Goal: Information Seeking & Learning: Find contact information

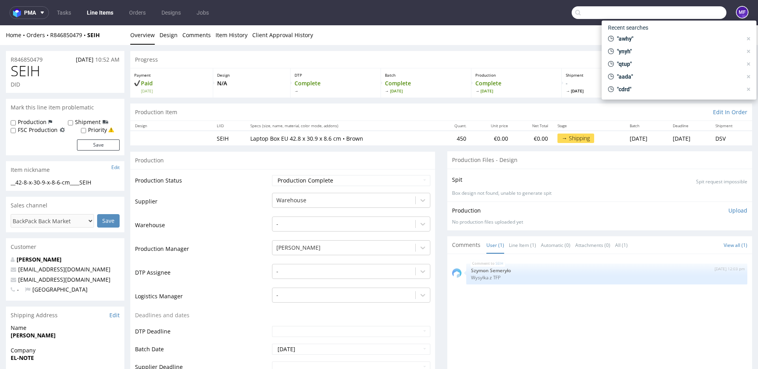
click at [685, 18] on input "text" at bounding box center [649, 12] width 155 height 13
paste input "R429360110"
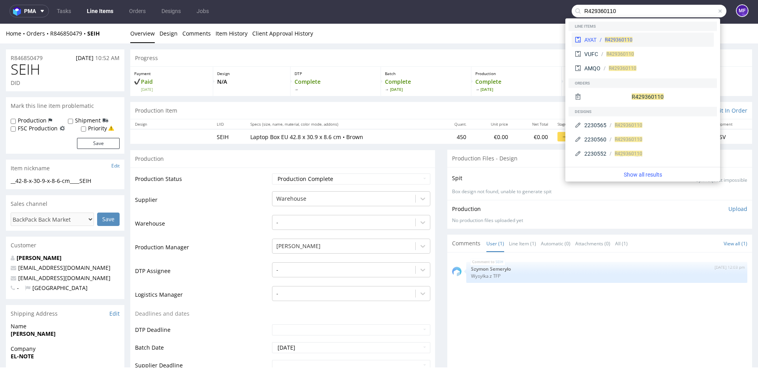
scroll to position [2, 0]
type input "R429360110"
click at [622, 41] on span "R429360110" at bounding box center [619, 40] width 28 height 6
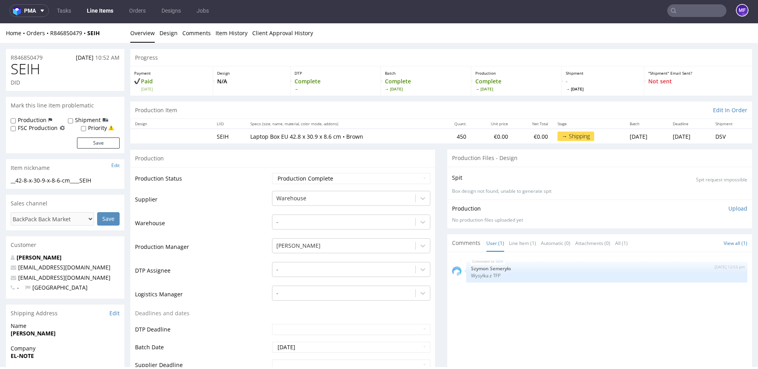
click at [676, 12] on input "text" at bounding box center [696, 10] width 59 height 13
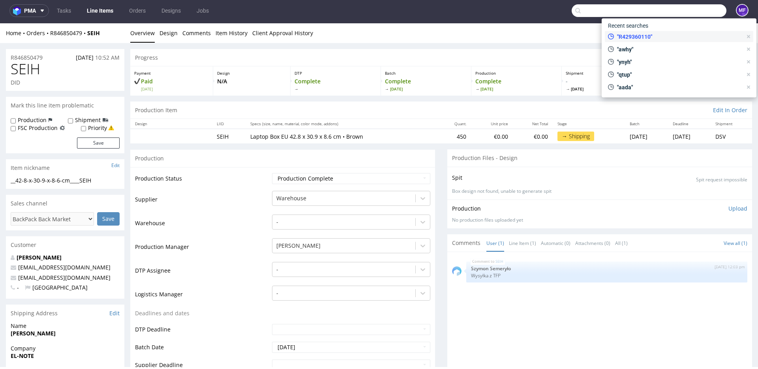
click at [645, 33] on span ""R429360110"" at bounding box center [678, 37] width 128 height 8
type input "R429360110"
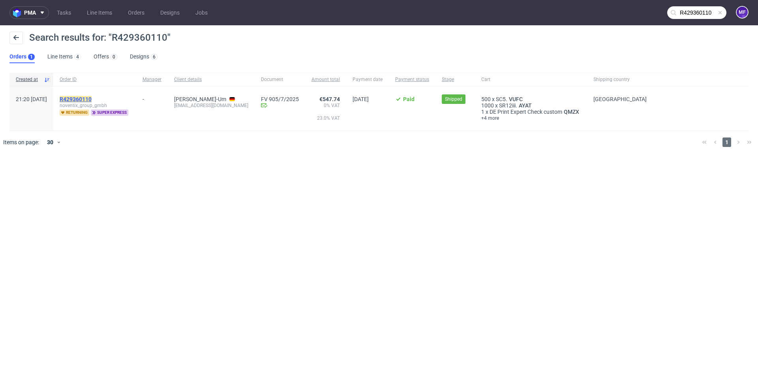
click at [92, 98] on mark "R429360110" at bounding box center [76, 99] width 32 height 6
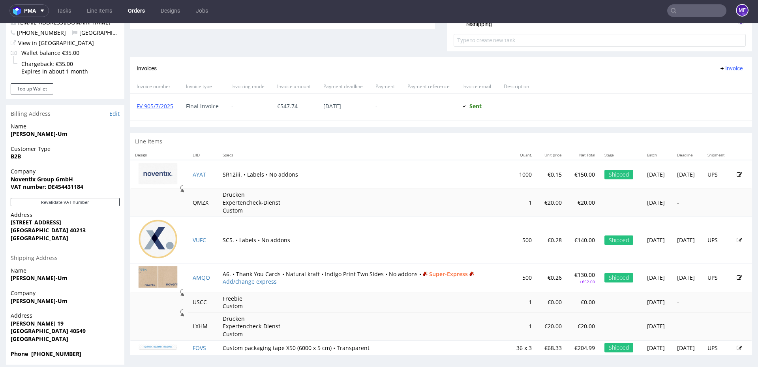
scroll to position [313, 0]
drag, startPoint x: 204, startPoint y: 176, endPoint x: 189, endPoint y: 175, distance: 15.0
click at [189, 175] on td "AYAT" at bounding box center [203, 174] width 30 height 28
drag, startPoint x: 189, startPoint y: 175, endPoint x: 205, endPoint y: 175, distance: 16.2
click at [205, 175] on td "AYAT" at bounding box center [203, 174] width 30 height 28
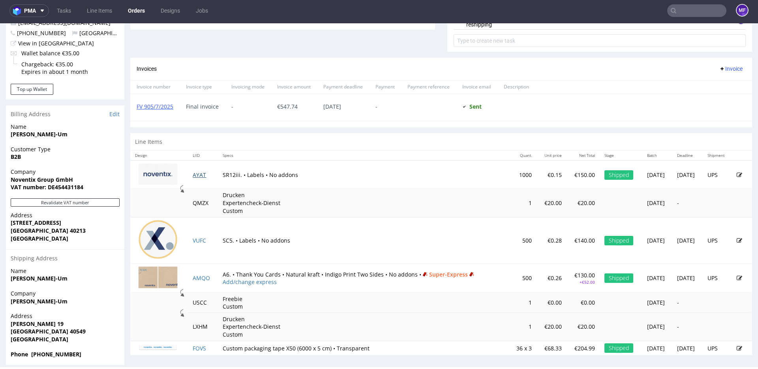
drag, startPoint x: 204, startPoint y: 174, endPoint x: 192, endPoint y: 174, distance: 12.2
click at [189, 174] on td "AYAT" at bounding box center [203, 174] width 30 height 28
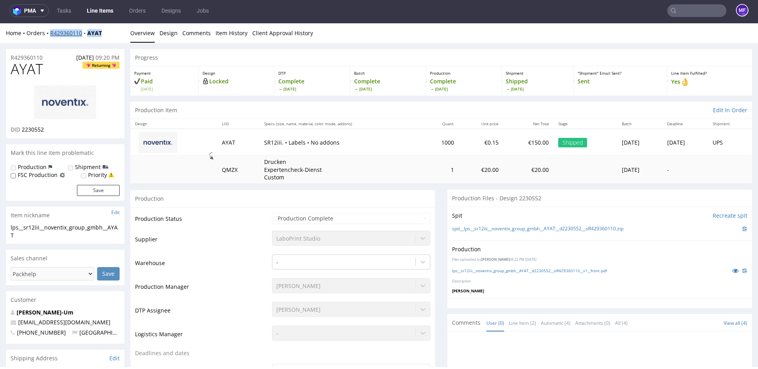
drag, startPoint x: 106, startPoint y: 33, endPoint x: 50, endPoint y: 34, distance: 55.7
click at [50, 34] on div "Home Orders R429360110 AYAT" at bounding box center [65, 33] width 118 height 8
copy div "R429360110 AYAT"
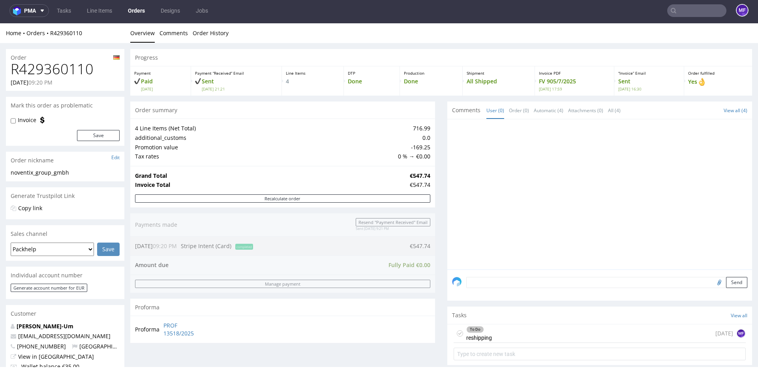
click at [691, 9] on input "text" at bounding box center [696, 10] width 59 height 13
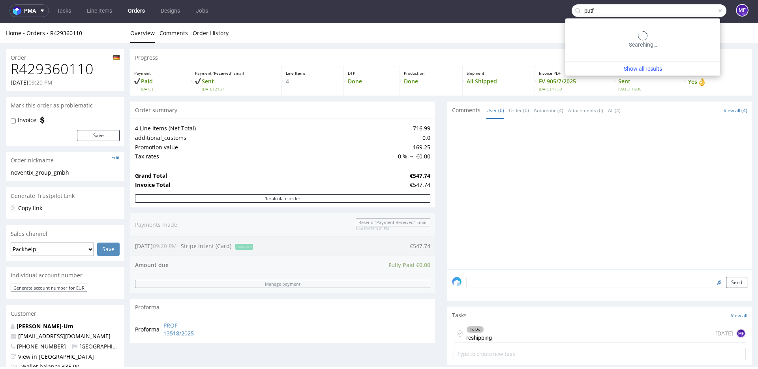
type input "putf"
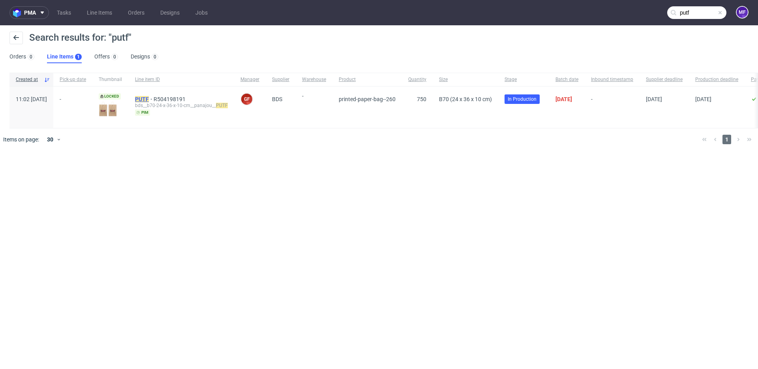
click at [149, 98] on mark "PUTF" at bounding box center [142, 99] width 14 height 6
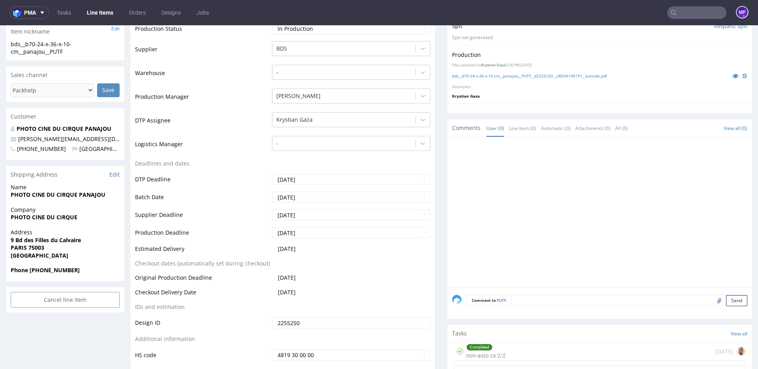
scroll to position [205, 0]
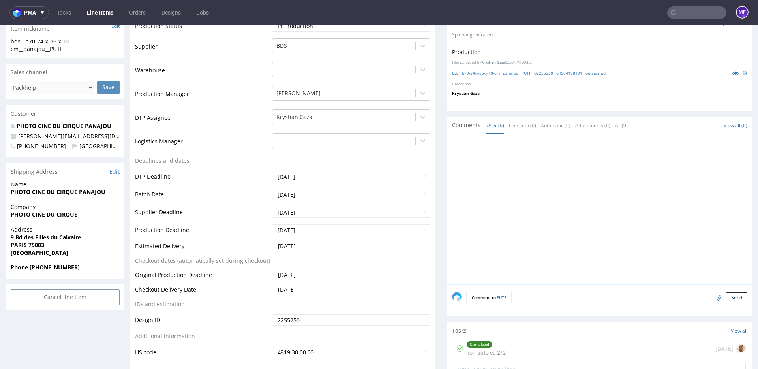
click at [513, 349] on div "Completed non-auto ca 2/2 5 days ago" at bounding box center [600, 348] width 292 height 19
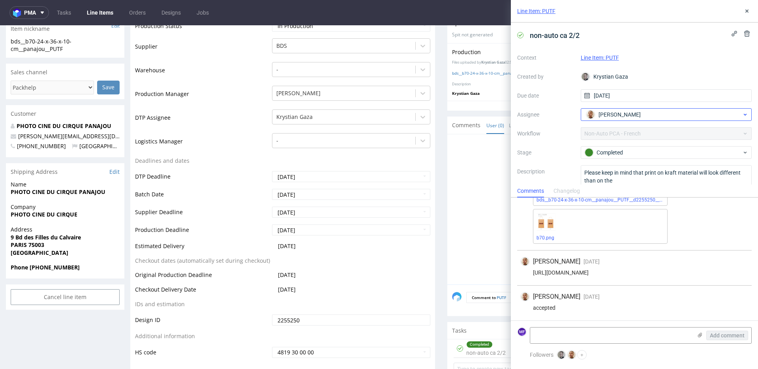
scroll to position [0, 0]
click at [749, 14] on button at bounding box center [746, 10] width 9 height 9
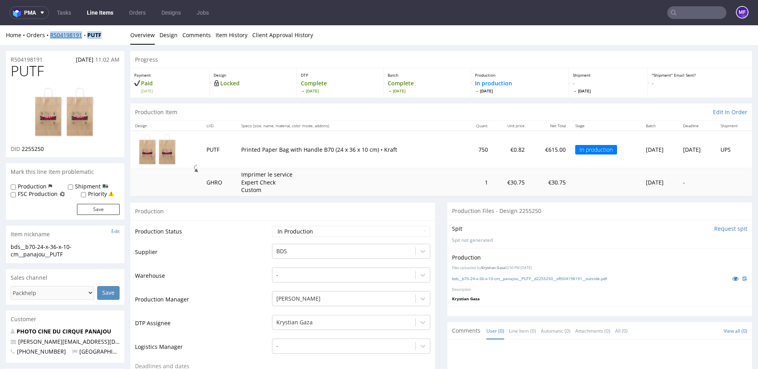
drag, startPoint x: 107, startPoint y: 36, endPoint x: 51, endPoint y: 38, distance: 56.9
click at [51, 38] on div "Home Orders R504198191 PUTF" at bounding box center [65, 35] width 118 height 8
copy div "R504198191 PUTF"
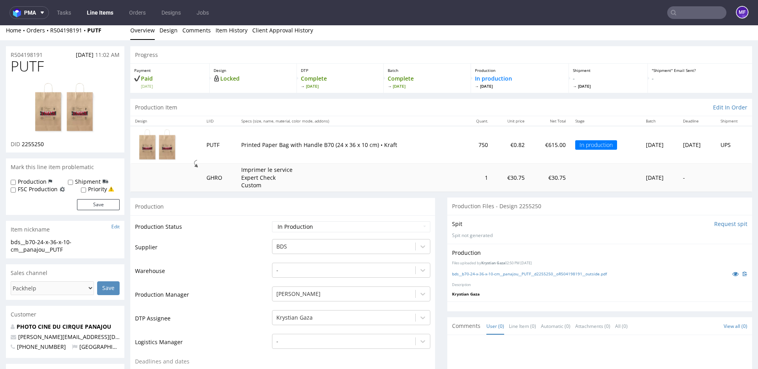
click at [321, 164] on td "Imprimer le service Expert Check Custom" at bounding box center [350, 177] width 227 height 28
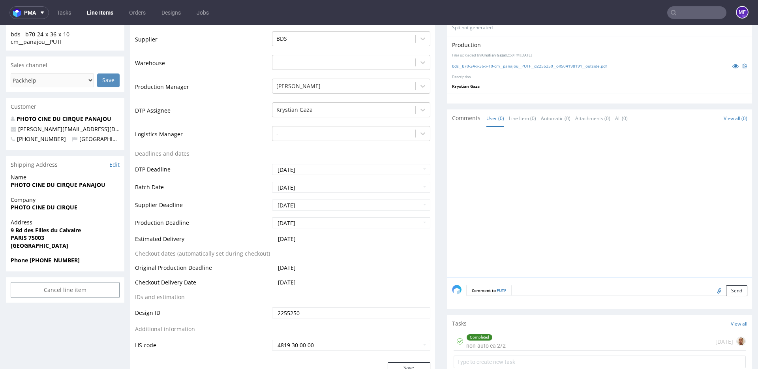
scroll to position [0, 0]
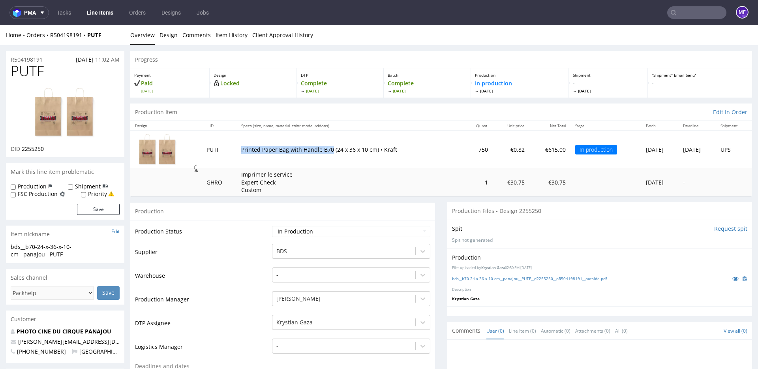
drag, startPoint x: 234, startPoint y: 151, endPoint x: 324, endPoint y: 152, distance: 89.6
click at [324, 152] on td "Printed Paper Bag with Handle B70 (24 x 36 x 10 cm) • Kraft" at bounding box center [350, 150] width 227 height 38
copy p "Printed Paper Bag with Handle B70"
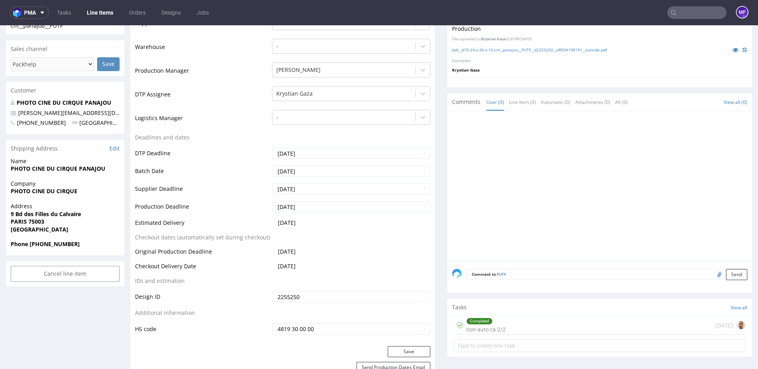
scroll to position [225, 0]
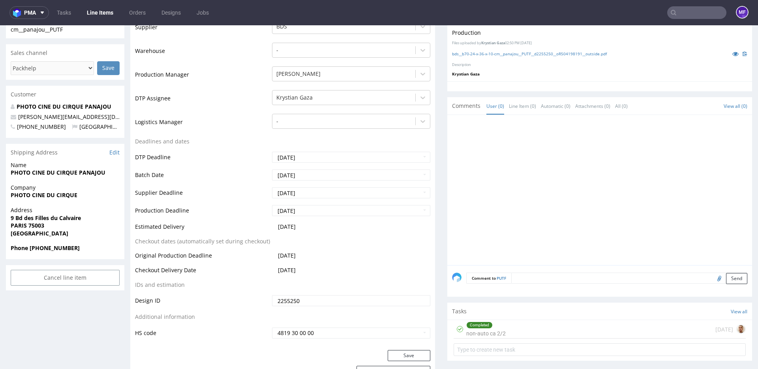
click at [78, 171] on strong "PHOTO CINE DU CIRQUE PANAJOU" at bounding box center [58, 173] width 95 height 8
copy strong "PHOTO CINE DU CIRQUE PANAJOU"
click at [45, 194] on strong "PHOTO CINE DU CIRQUE" at bounding box center [44, 195] width 67 height 8
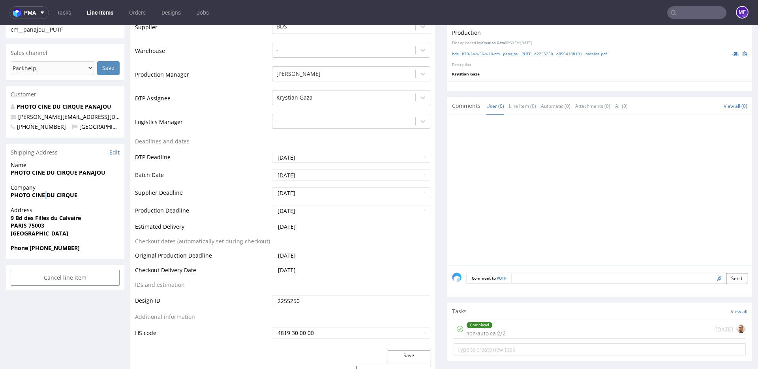
click at [45, 194] on strong "PHOTO CINE DU CIRQUE" at bounding box center [44, 195] width 67 height 8
copy strong "PHOTO CINE DU CIRQUE"
click at [43, 217] on strong "9 Bd des Filles du Calvaire" at bounding box center [46, 218] width 70 height 8
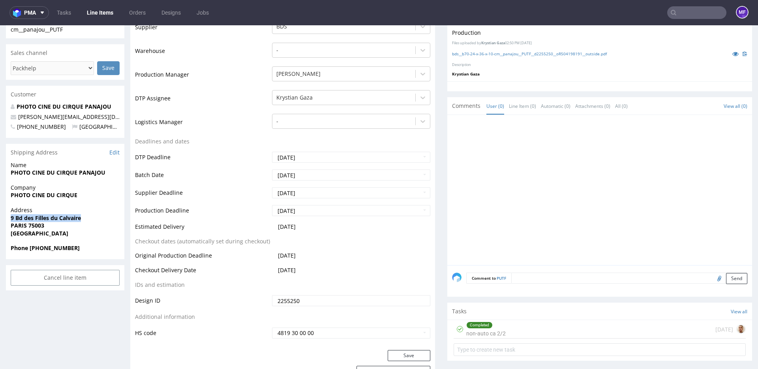
click at [43, 217] on strong "9 Bd des Filles du Calvaire" at bounding box center [46, 218] width 70 height 8
copy strong "9 Bd des Filles du Calvaire"
click at [41, 226] on strong "PARIS 75003" at bounding box center [28, 226] width 34 height 8
copy strong "75003"
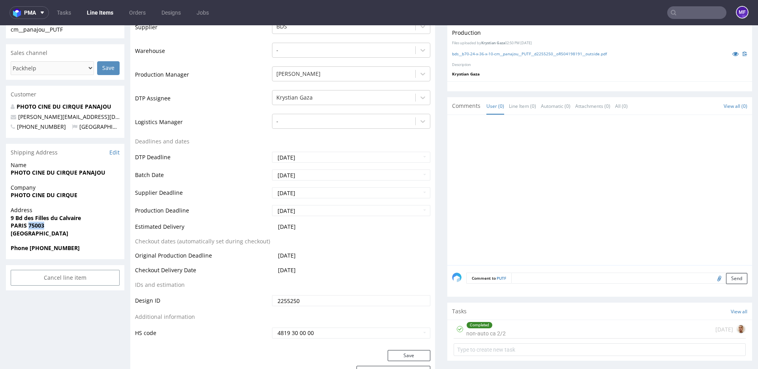
click at [17, 227] on strong "PARIS 75003" at bounding box center [28, 226] width 34 height 8
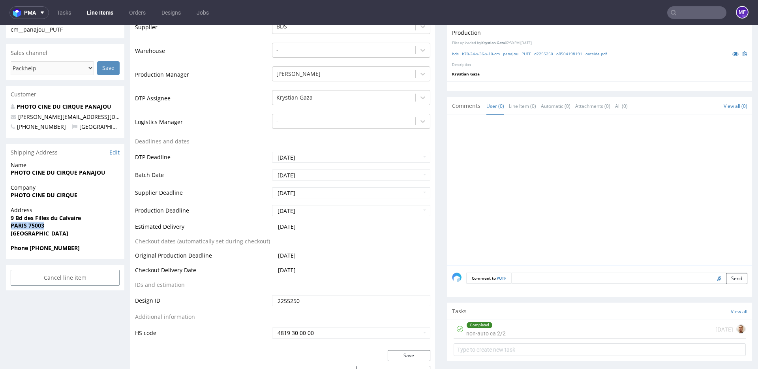
click at [17, 227] on strong "PARIS 75003" at bounding box center [28, 226] width 34 height 8
click at [30, 231] on span "France" at bounding box center [65, 233] width 109 height 8
click at [21, 228] on strong "PARIS 75003" at bounding box center [28, 226] width 34 height 8
copy strong "PARIS"
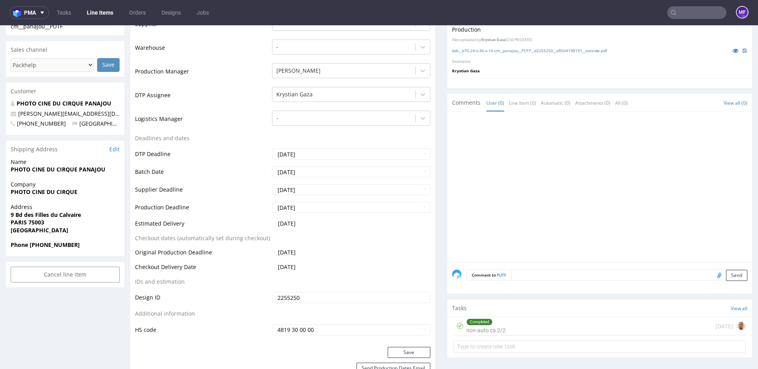
click at [62, 243] on strong "Phone +330608027404" at bounding box center [45, 245] width 69 height 8
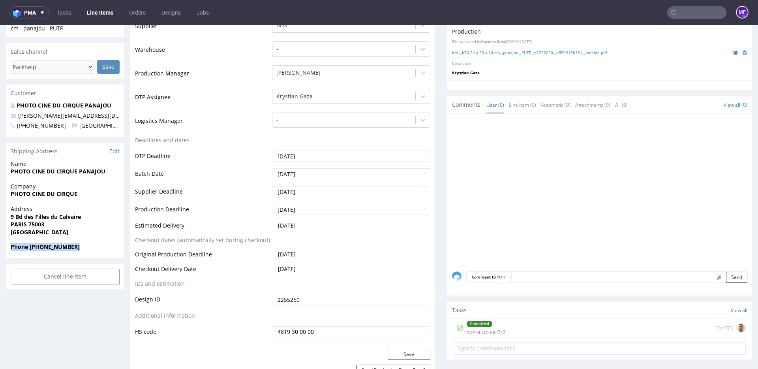
click at [62, 243] on span "Phone +330608027404" at bounding box center [65, 247] width 109 height 8
click at [68, 249] on strong "Phone +330608027404" at bounding box center [45, 248] width 69 height 8
drag, startPoint x: 79, startPoint y: 249, endPoint x: 29, endPoint y: 248, distance: 50.1
click at [29, 248] on span "Phone +330608027404" at bounding box center [65, 248] width 109 height 8
drag, startPoint x: 64, startPoint y: 117, endPoint x: 19, endPoint y: 117, distance: 44.6
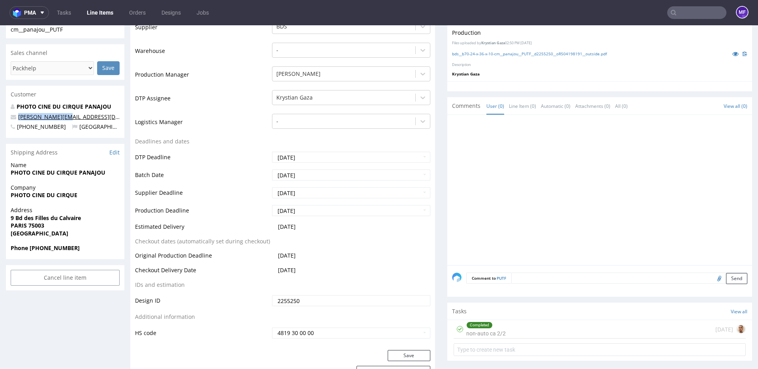
click at [19, 117] on p "david@panajou.fr" at bounding box center [65, 117] width 109 height 8
copy link "david@panajou.fr"
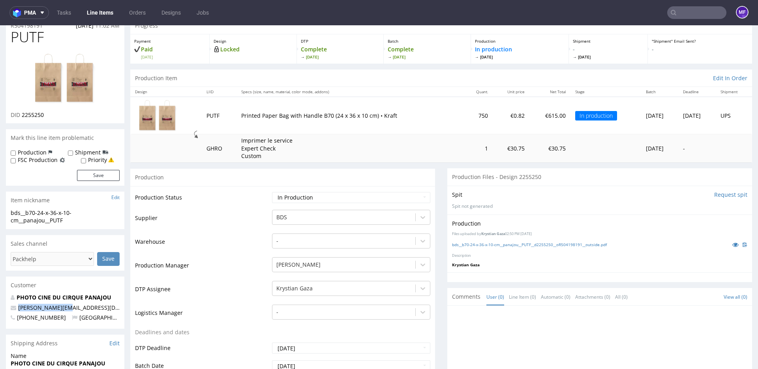
scroll to position [0, 0]
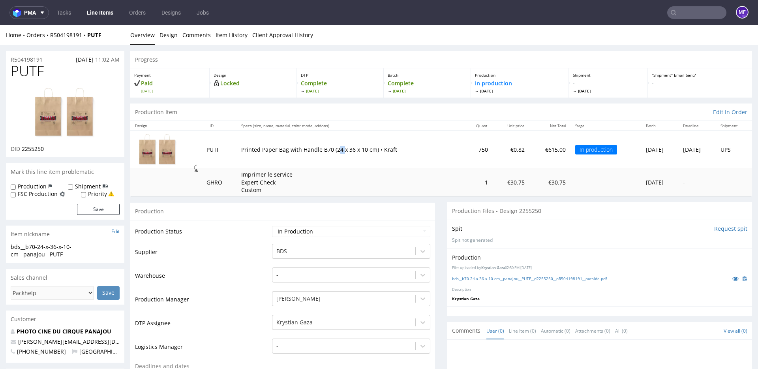
drag, startPoint x: 332, startPoint y: 149, endPoint x: 351, endPoint y: 152, distance: 19.2
click at [338, 150] on p "Printed Paper Bag with Handle B70 (24 x 36 x 10 cm) • Kraft" at bounding box center [350, 150] width 218 height 8
click at [354, 154] on td "Printed Paper Bag with Handle B70 (24 x 36 x 10 cm) • Kraft" at bounding box center [350, 150] width 227 height 38
click at [381, 111] on div "Production Item Edit In Order" at bounding box center [441, 111] width 622 height 17
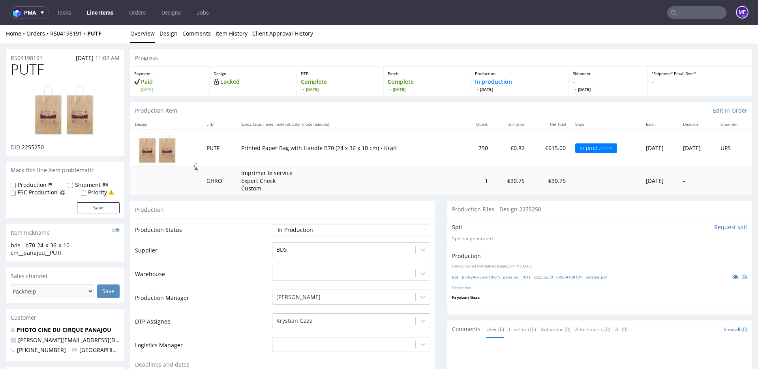
click at [394, 203] on div "Production" at bounding box center [282, 210] width 305 height 18
click at [510, 279] on link "bds__b70-24-x-36-x-10-cm__panajou__PUTF__d2255250__oR504198191__outside.pdf" at bounding box center [529, 278] width 155 height 6
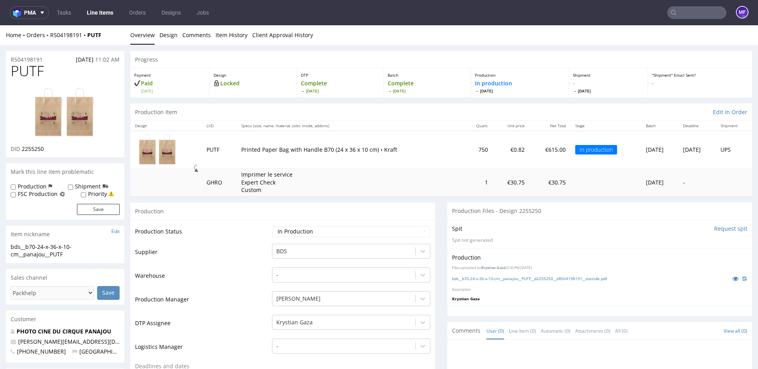
scroll to position [1, 0]
click at [369, 202] on div "Production" at bounding box center [282, 210] width 305 height 18
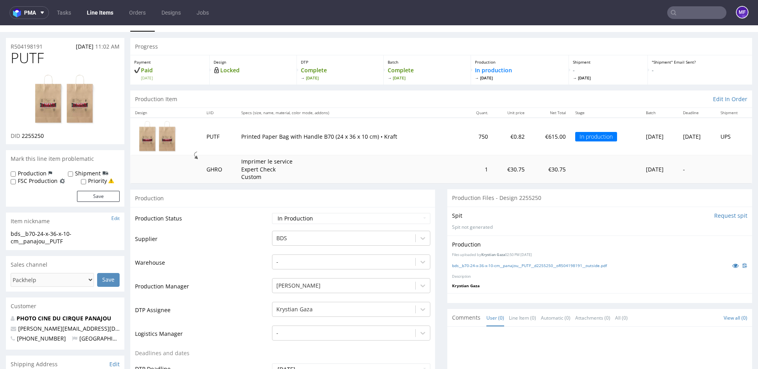
scroll to position [8, 0]
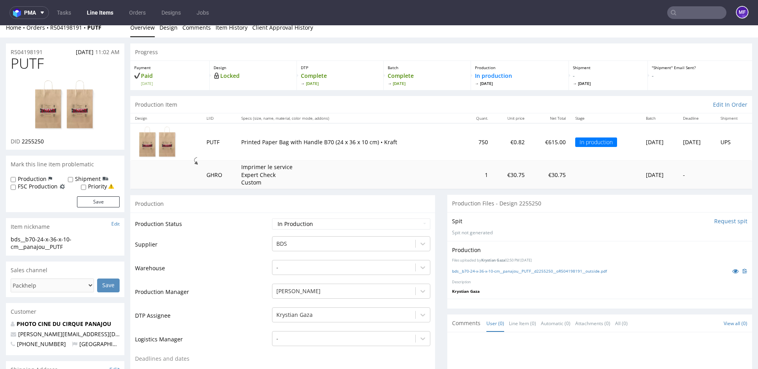
click at [428, 185] on td "Imprimer le service Expert Check Custom" at bounding box center [350, 174] width 227 height 28
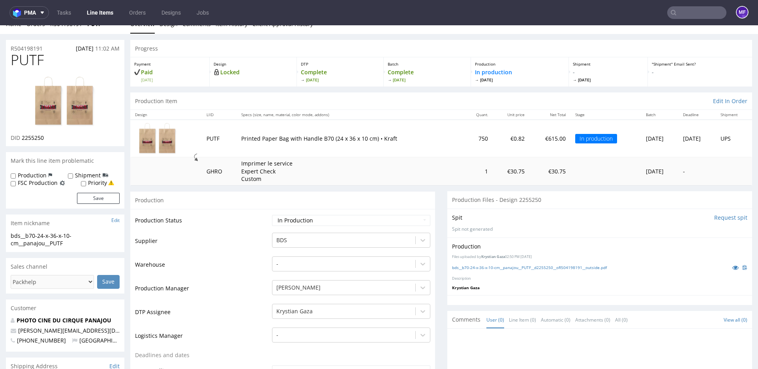
scroll to position [13, 0]
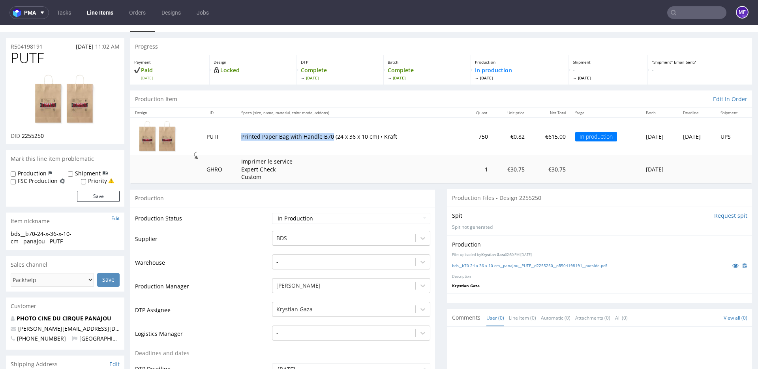
drag, startPoint x: 237, startPoint y: 138, endPoint x: 324, endPoint y: 139, distance: 87.3
click at [324, 139] on p "Printed Paper Bag with Handle B70 (24 x 36 x 10 cm) • Kraft" at bounding box center [350, 137] width 218 height 8
copy p "Printed Paper Bag with Handle B70"
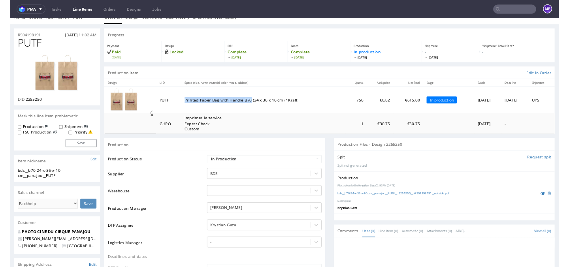
scroll to position [15, 0]
